Goal: Information Seeking & Learning: Compare options

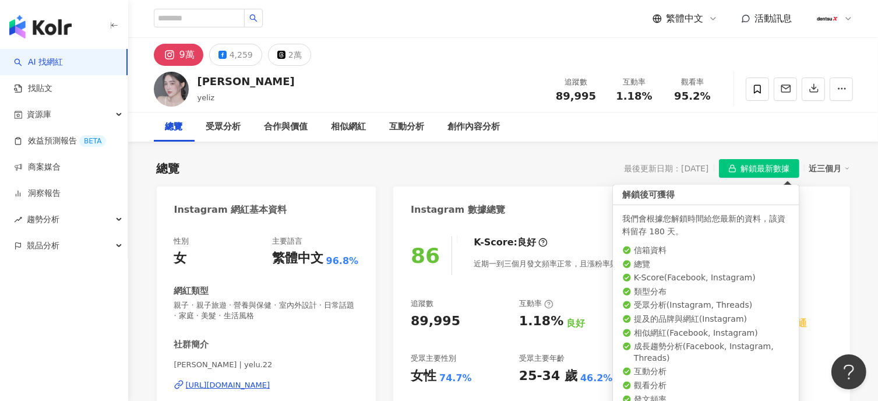
click at [776, 172] on span "解鎖最新數據" at bounding box center [765, 169] width 49 height 19
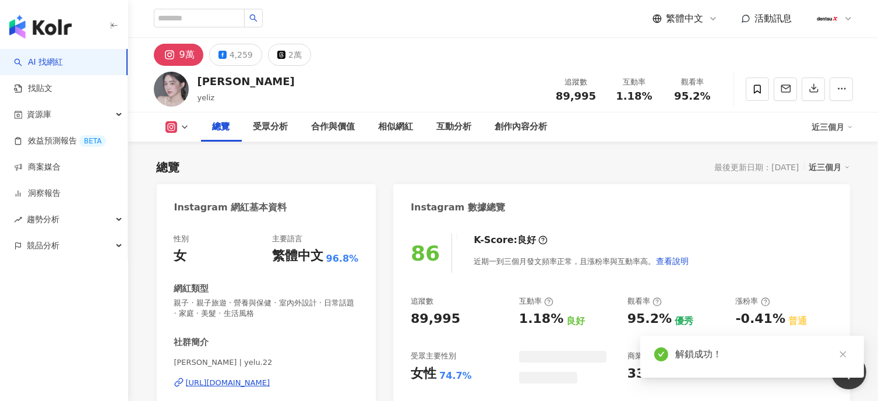
scroll to position [72, 0]
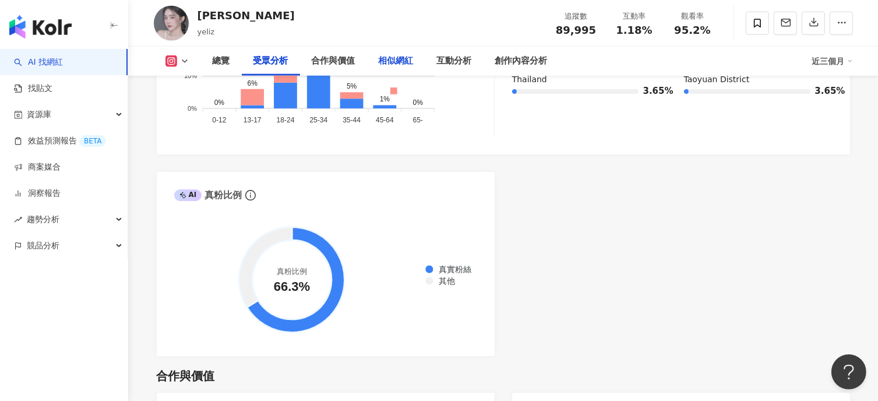
click at [396, 62] on div "相似網紅" at bounding box center [396, 61] width 35 height 14
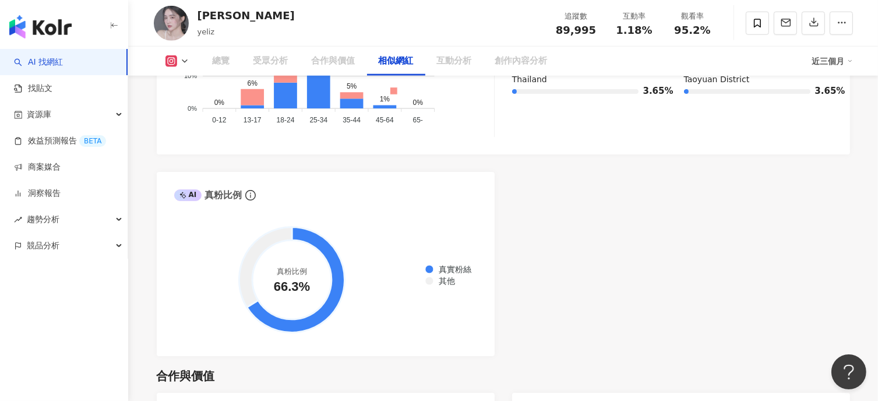
scroll to position [1906, 0]
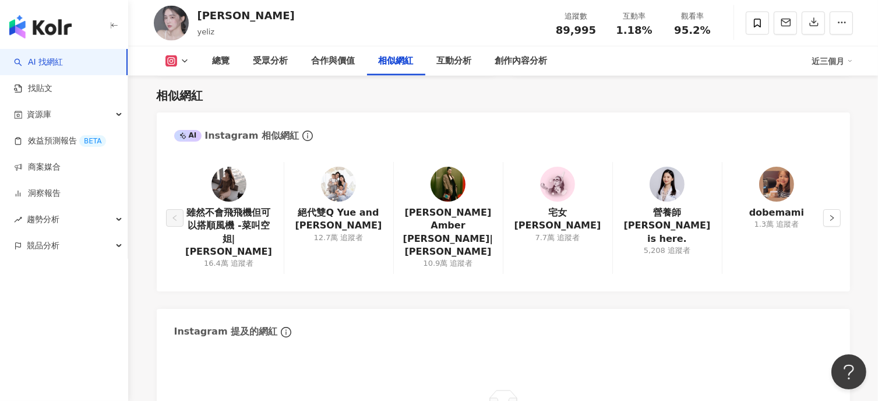
click at [238, 190] on img at bounding box center [228, 184] width 35 height 35
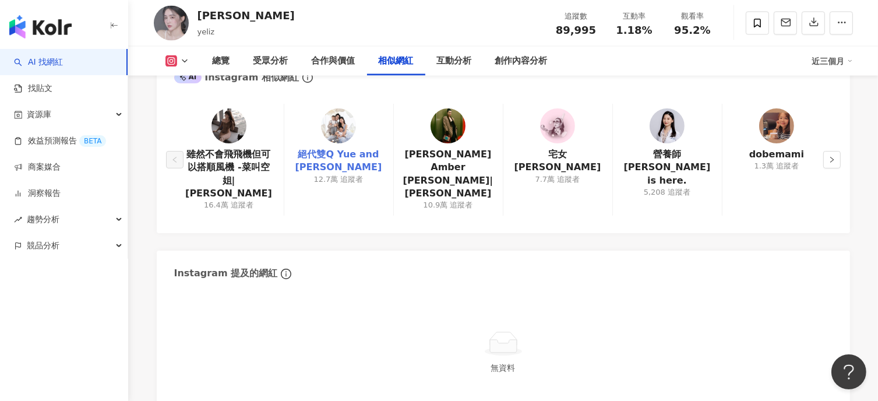
click at [342, 154] on link "絕代雙Q Yue and [PERSON_NAME]" at bounding box center [339, 161] width 90 height 26
click at [826, 151] on button "button" at bounding box center [831, 159] width 17 height 17
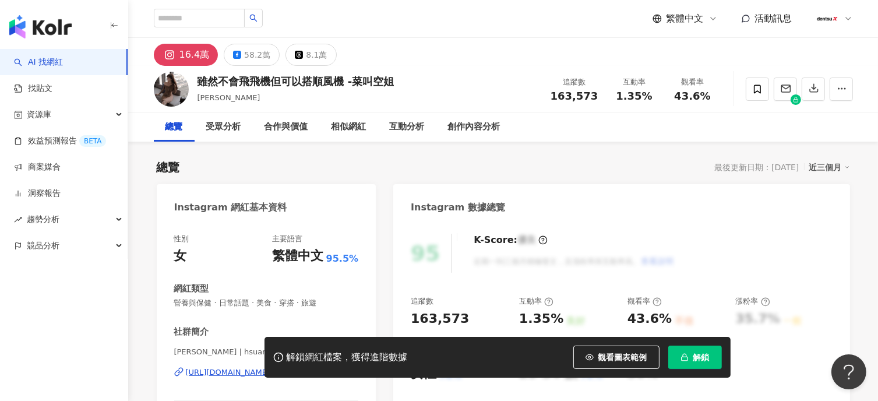
click at [270, 367] on div "https://www.instagram.com/hsuan0711/" at bounding box center [228, 372] width 84 height 10
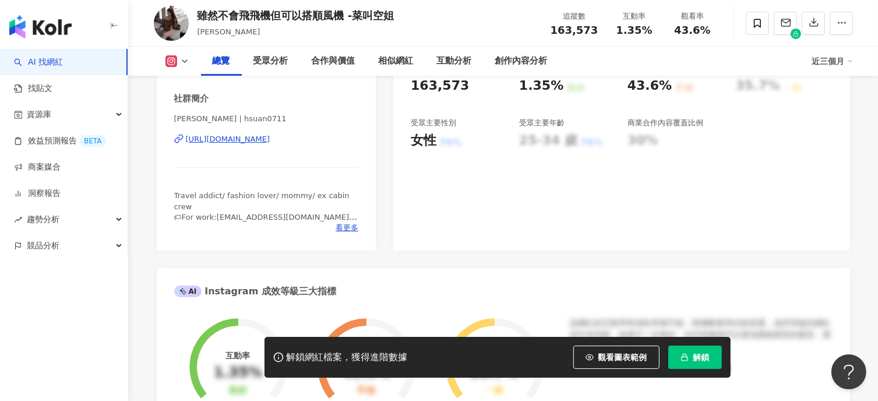
scroll to position [524, 0]
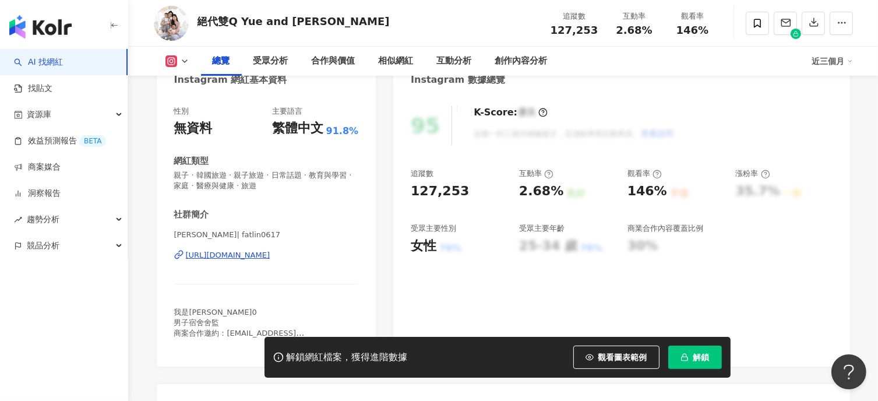
scroll to position [58, 0]
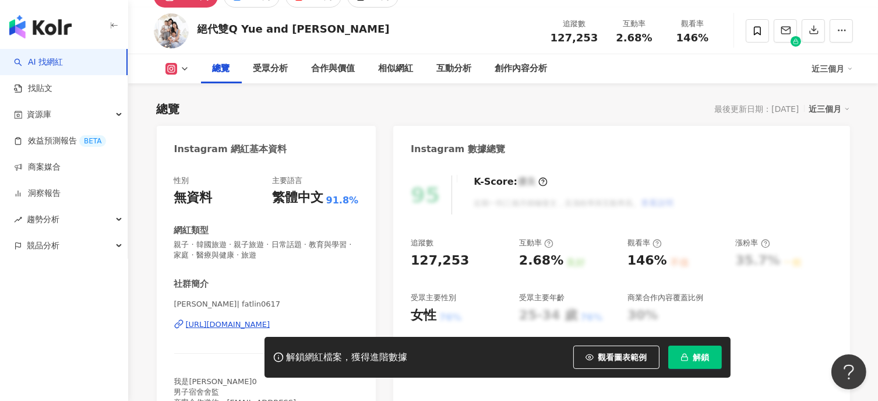
click at [270, 323] on div "[URL][DOMAIN_NAME]" at bounding box center [228, 324] width 84 height 10
click at [338, 72] on div "合作與價值" at bounding box center [334, 69] width 44 height 14
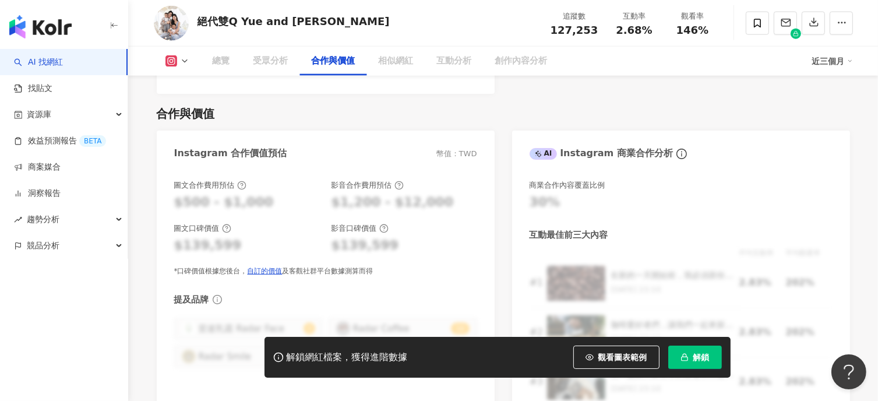
click at [686, 358] on icon "button" at bounding box center [684, 357] width 8 height 8
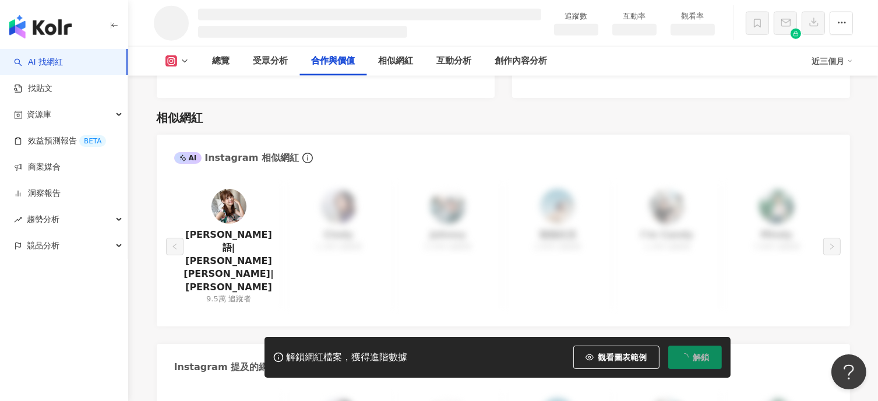
scroll to position [1350, 0]
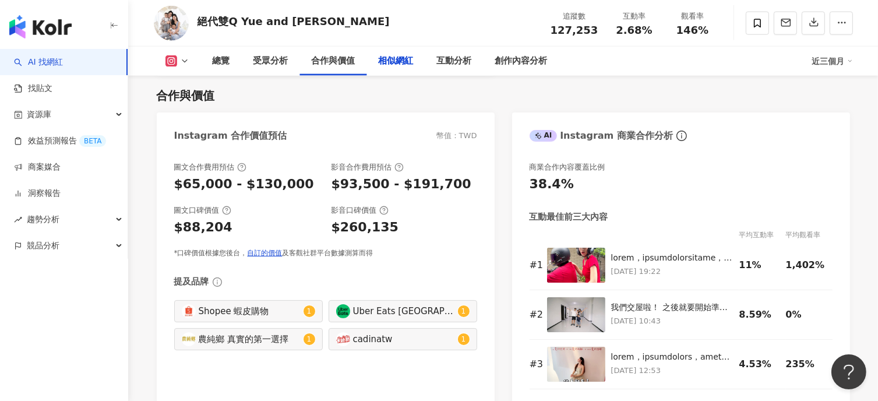
scroll to position [1937, 0]
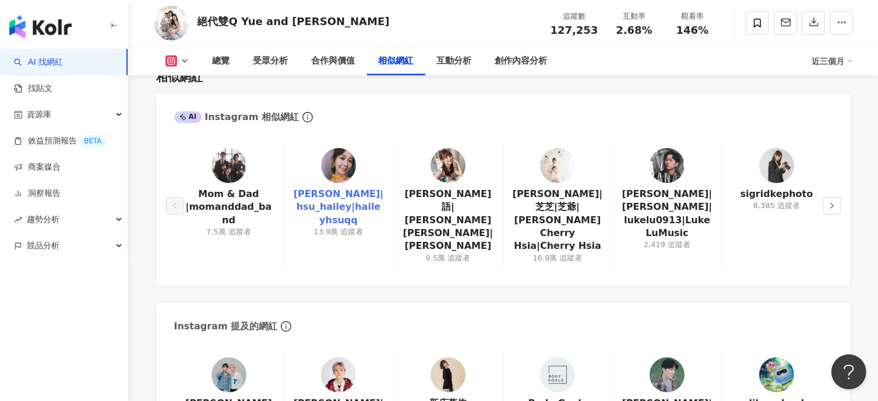
click at [340, 195] on link "徐海莉 Hailey|hsu_hailey|haileyhsuqq" at bounding box center [339, 207] width 90 height 39
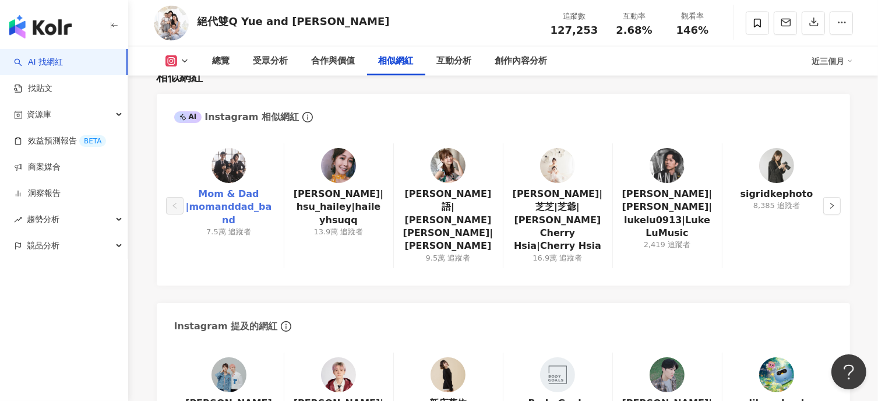
click at [235, 192] on link "Mom & Dad |momanddad_band" at bounding box center [228, 207] width 91 height 39
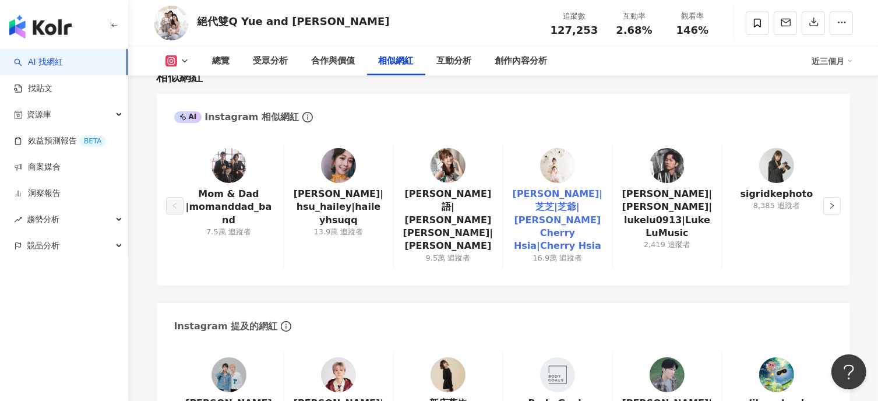
click at [561, 197] on link "夏如芝|芝芝|芝爺|夏如芝 Cherry Hsia|Cherry Hsia" at bounding box center [558, 220] width 90 height 65
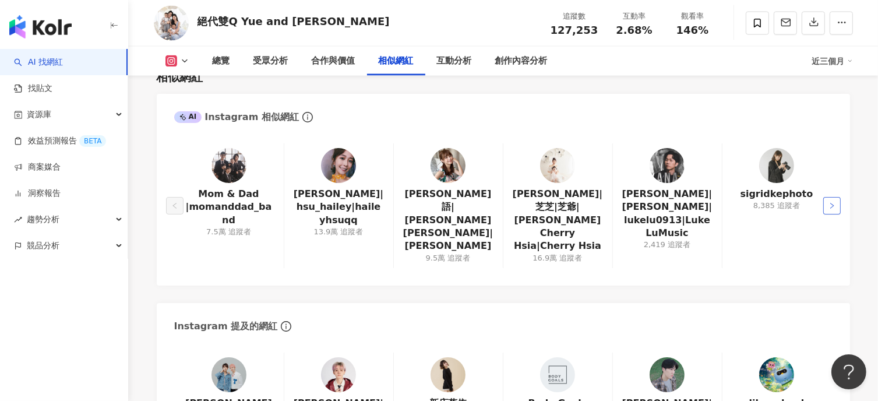
click at [834, 202] on icon "right" at bounding box center [831, 205] width 7 height 7
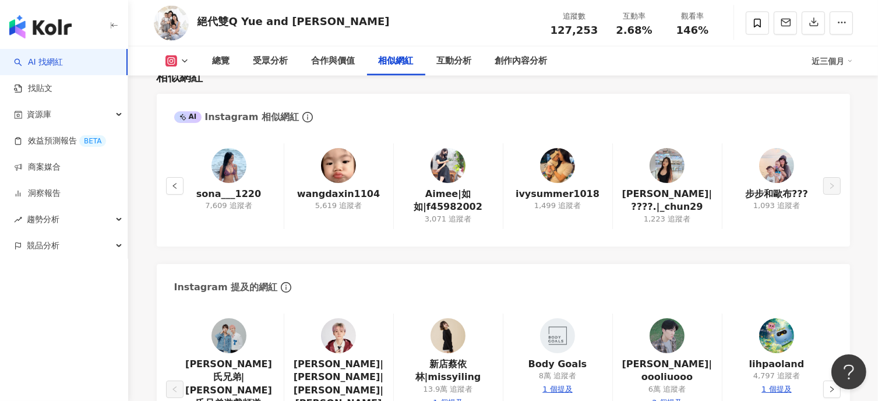
click at [840, 186] on div "sona___1220 7,609 追蹤者 wangdaxin1104 5,619 追蹤者 Aimee|如如|f45982002 3,071 追蹤者 ivys…" at bounding box center [503, 189] width 693 height 115
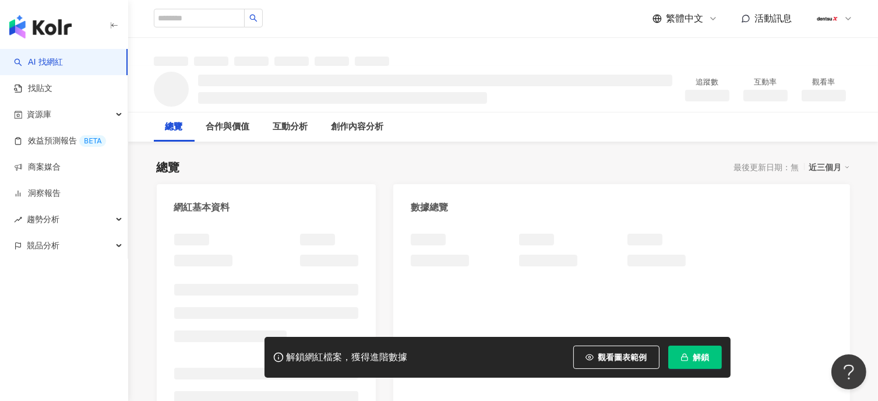
click at [692, 356] on button "解鎖" at bounding box center [695, 356] width 54 height 23
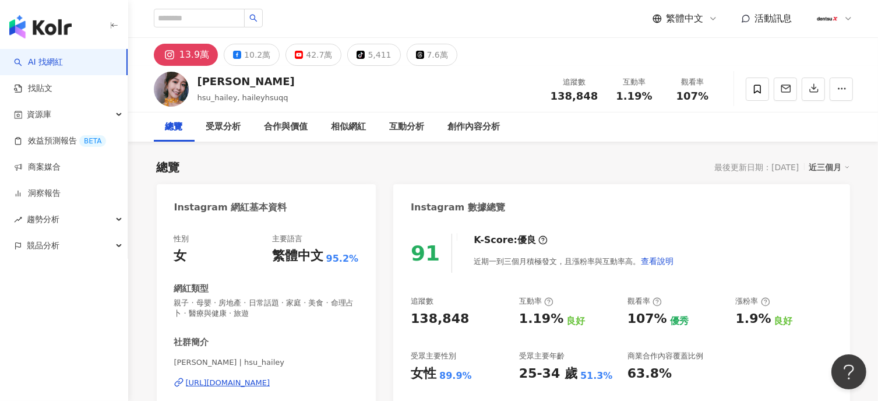
scroll to position [58, 0]
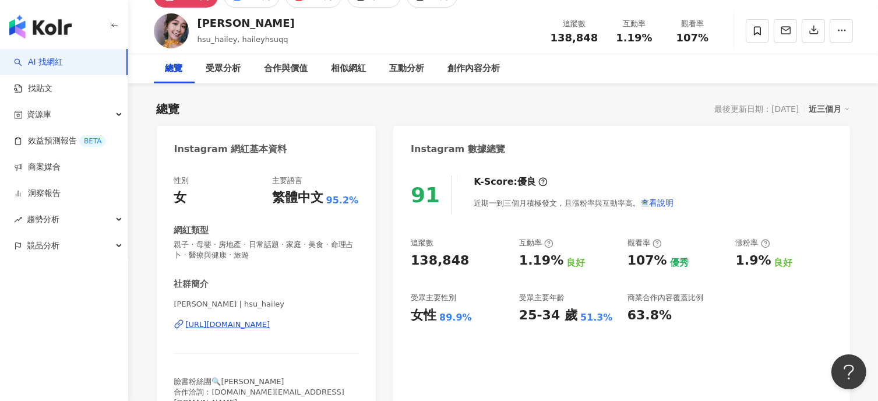
click at [183, 70] on div "總覽" at bounding box center [173, 69] width 17 height 14
click at [241, 70] on div "受眾分析" at bounding box center [223, 69] width 35 height 14
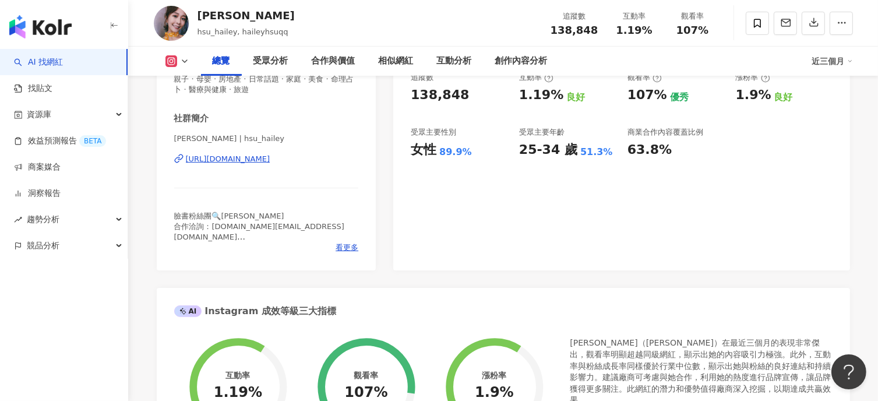
scroll to position [132, 0]
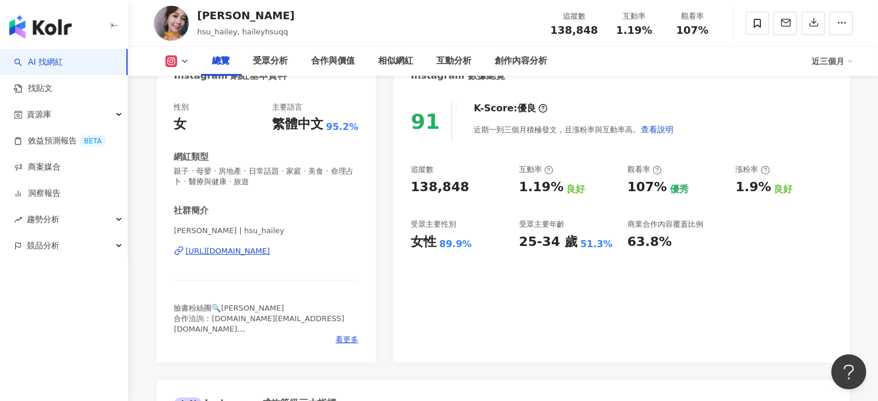
click at [259, 252] on div "https://www.instagram.com/hsu_hailey/" at bounding box center [228, 251] width 84 height 10
click at [384, 67] on div "相似網紅" at bounding box center [396, 61] width 35 height 14
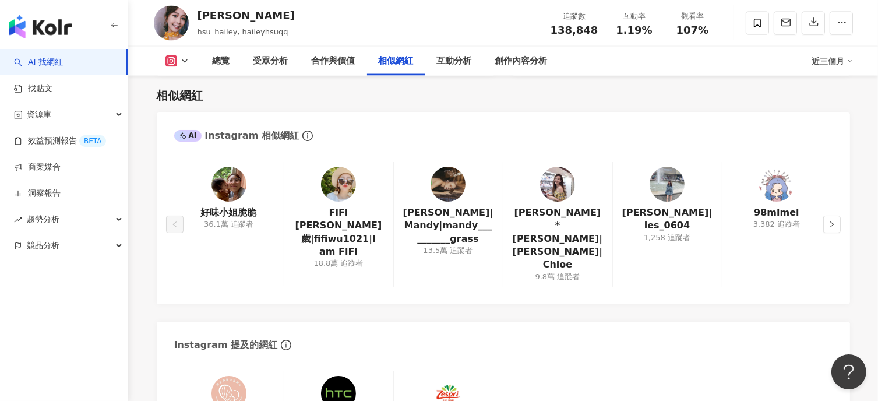
drag, startPoint x: 245, startPoint y: 209, endPoint x: 274, endPoint y: 214, distance: 30.1
click at [245, 209] on link "好味小姐脆脆" at bounding box center [229, 212] width 56 height 13
click at [343, 213] on link "FiFi 吳三歲|fifiwu1021|I am FiFi" at bounding box center [339, 232] width 90 height 52
click at [464, 234] on link "夏曼娣|Mandy|mandy__________grass" at bounding box center [448, 225] width 90 height 39
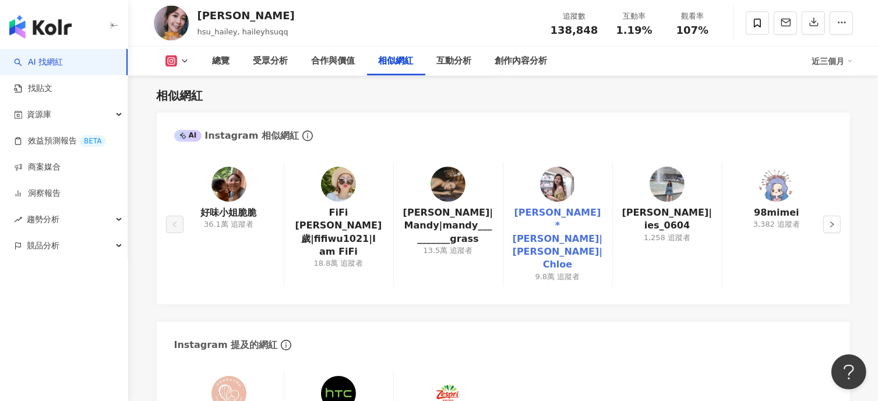
click at [582, 217] on link "Chloe* 吳洛儀|吳洛儀|Chloe" at bounding box center [558, 238] width 90 height 65
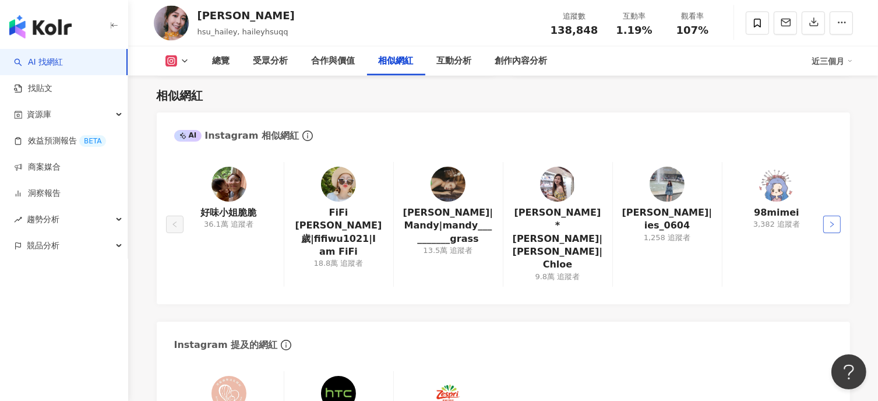
click at [837, 215] on button "button" at bounding box center [831, 223] width 17 height 17
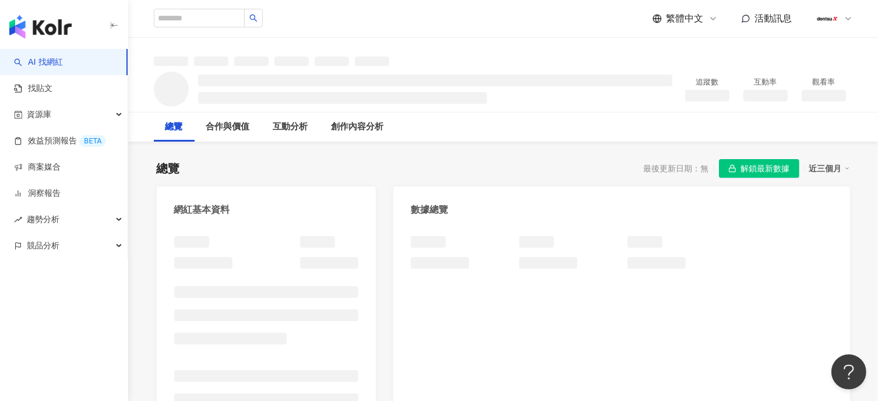
click at [722, 171] on button "解鎖最新數據" at bounding box center [759, 168] width 80 height 19
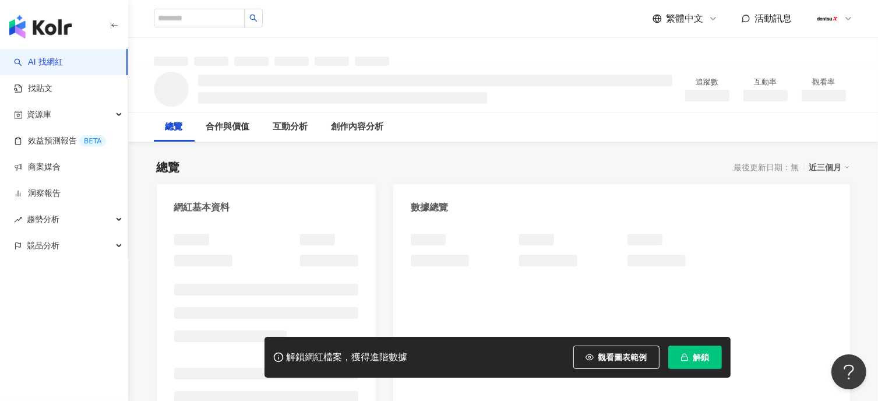
click at [705, 354] on span "解鎖" at bounding box center [701, 356] width 16 height 9
click at [704, 360] on span "解鎖" at bounding box center [701, 356] width 16 height 9
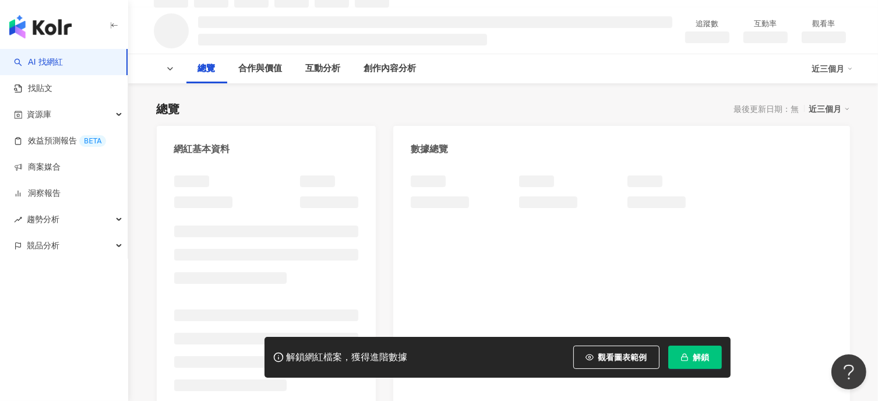
click at [700, 356] on span "解鎖" at bounding box center [701, 356] width 16 height 9
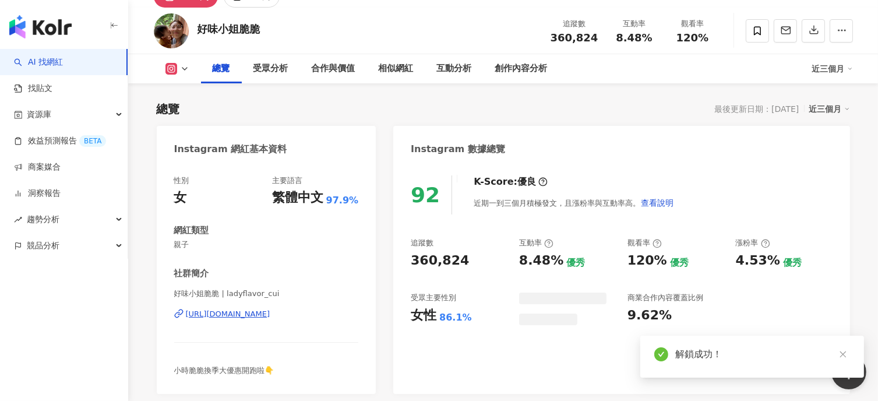
scroll to position [45, 0]
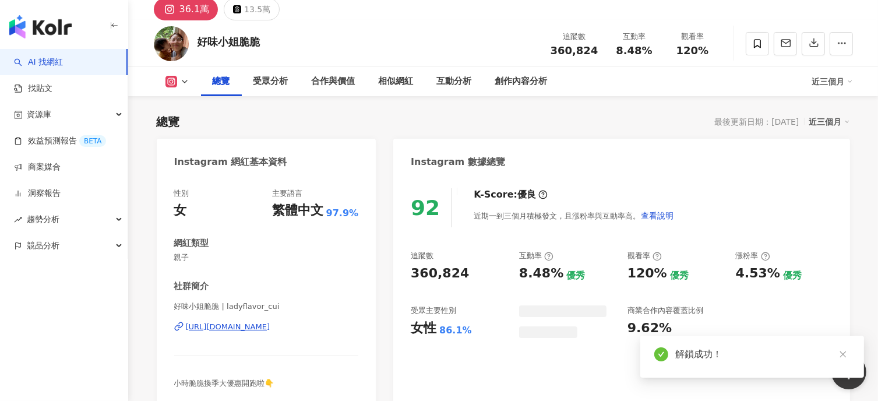
click at [749, 76] on div "總覽 受眾分析 合作與價值 相似網紅 互動分析 創作內容分析" at bounding box center [506, 81] width 611 height 29
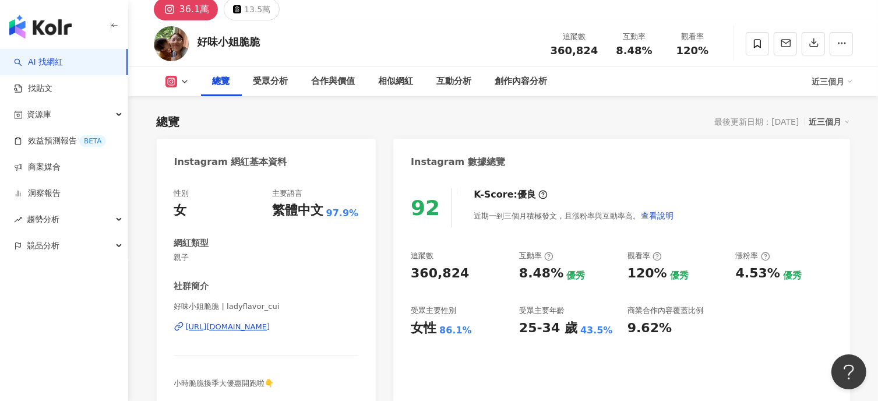
click at [270, 326] on div "https://www.instagram.com/ladyflavor_cui/" at bounding box center [228, 326] width 84 height 10
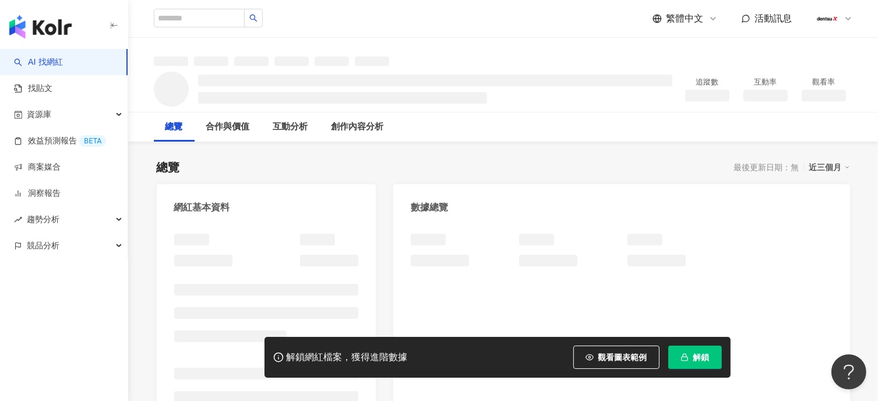
click at [701, 360] on span "解鎖" at bounding box center [701, 356] width 16 height 9
click at [704, 363] on button "解鎖" at bounding box center [695, 356] width 54 height 23
